Goal: Task Accomplishment & Management: Use online tool/utility

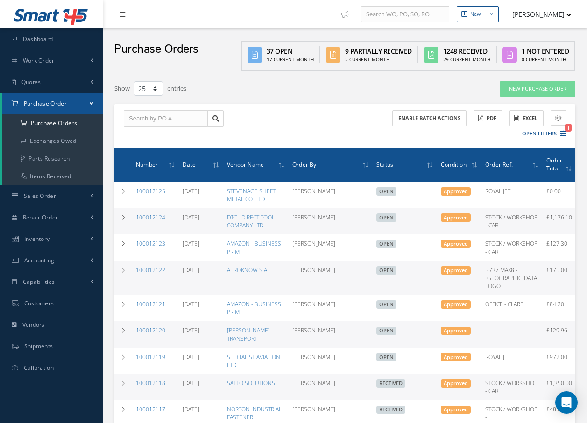
select select "25"
click at [54, 55] on link "Work Order" at bounding box center [51, 60] width 103 height 21
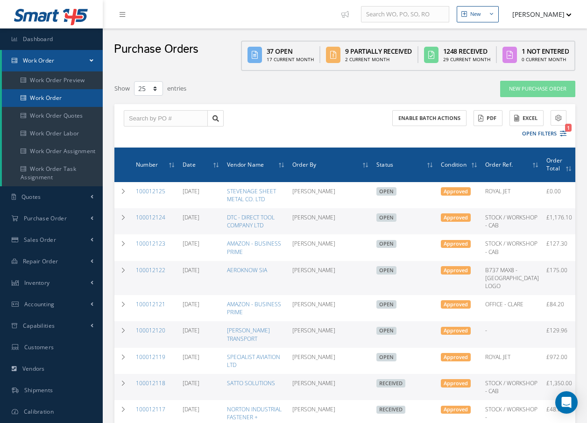
click at [45, 98] on link "Work Order" at bounding box center [52, 98] width 101 height 18
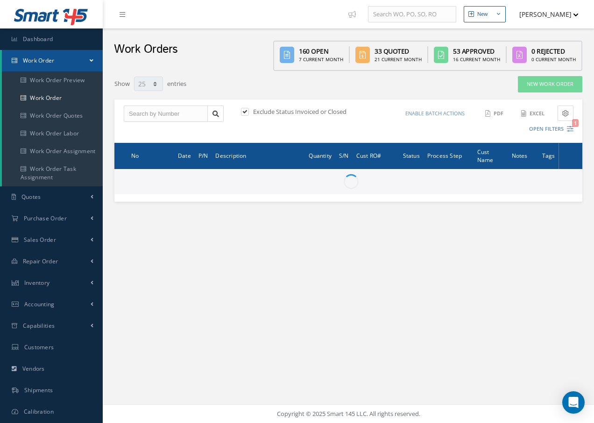
select select "25"
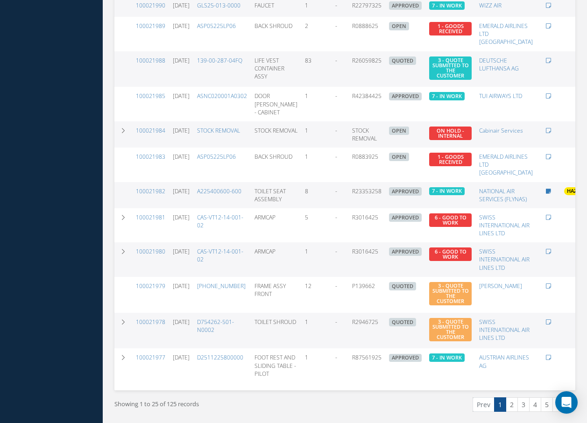
scroll to position [718, 0]
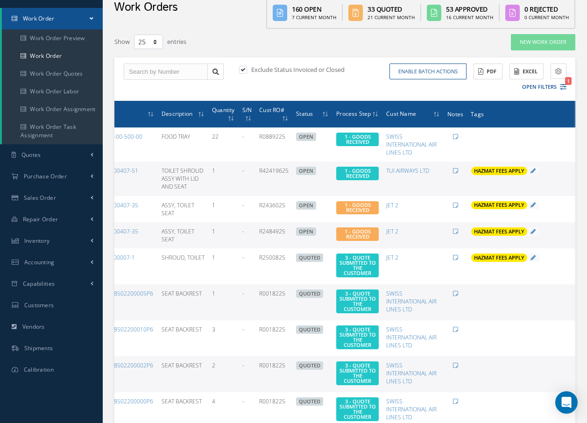
scroll to position [0, 0]
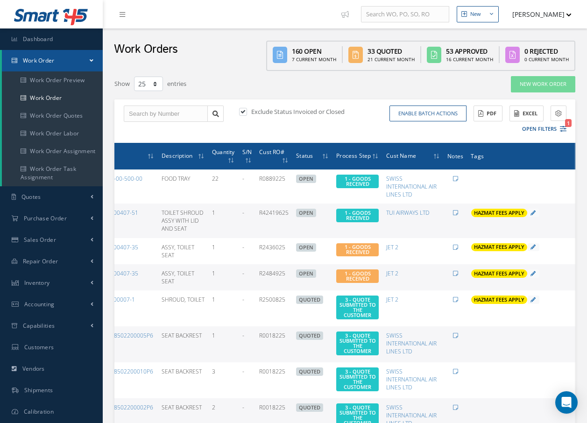
click at [577, 224] on icon at bounding box center [581, 219] width 9 height 7
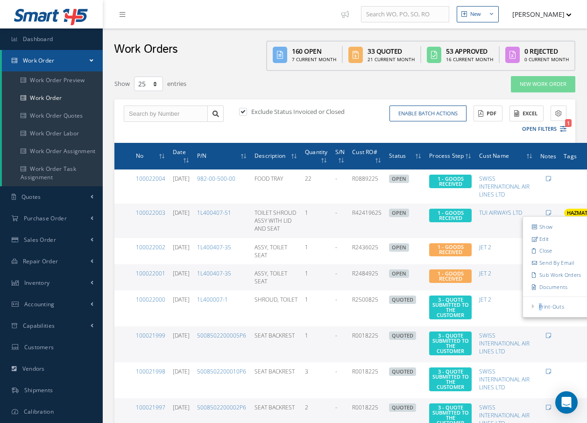
drag, startPoint x: 516, startPoint y: 308, endPoint x: 507, endPoint y: 305, distance: 10.1
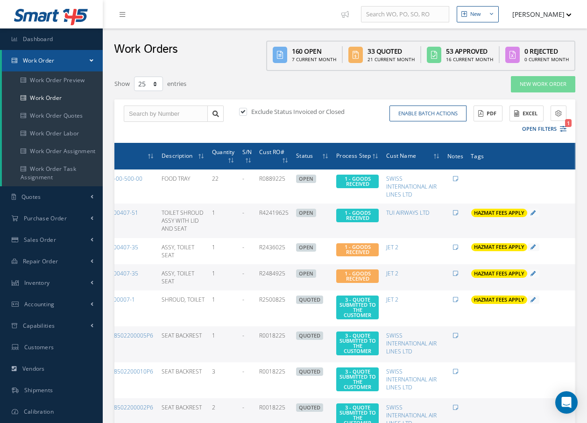
drag, startPoint x: 507, startPoint y: 305, endPoint x: 534, endPoint y: 207, distance: 101.2
click at [534, 207] on td "Elapsed Time: 1h 50m Attached At: [DATE] Attached By: [PERSON_NAME] HAZMAT FEES…" at bounding box center [520, 220] width 107 height 34
click at [577, 224] on icon at bounding box center [581, 219] width 9 height 7
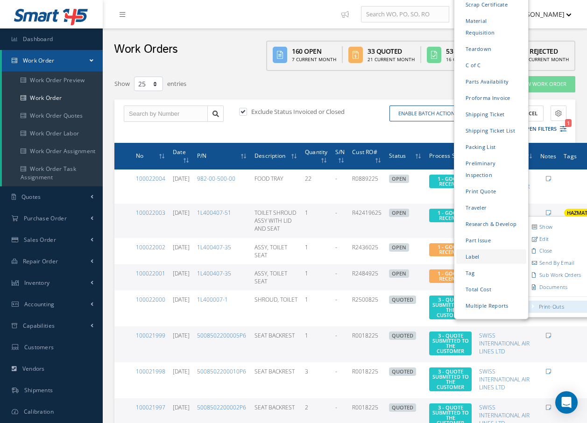
click at [462, 253] on link "Label" at bounding box center [491, 256] width 70 height 14
